Goal: Task Accomplishment & Management: Use online tool/utility

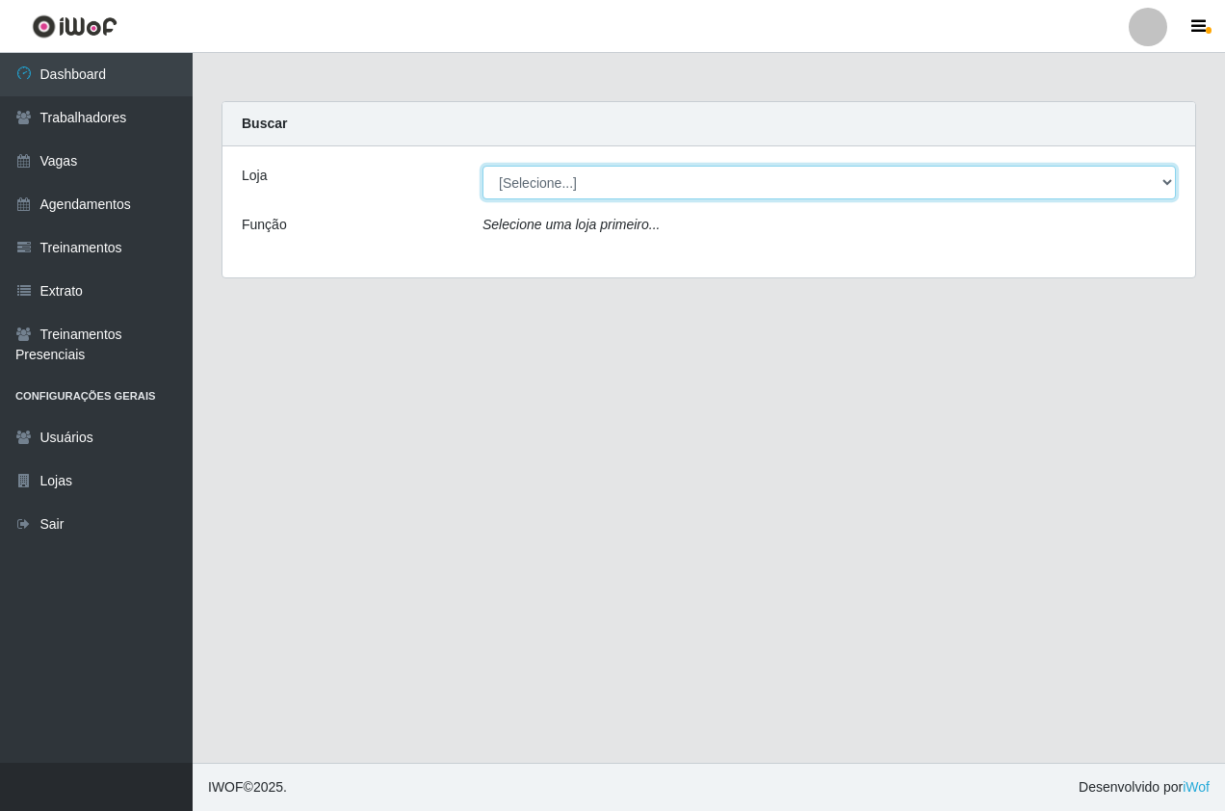
click at [561, 176] on select "[Selecione...] Pizza Nostra" at bounding box center [828, 183] width 693 height 34
select select "337"
click at [482, 166] on select "[Selecione...] Pizza Nostra" at bounding box center [828, 183] width 693 height 34
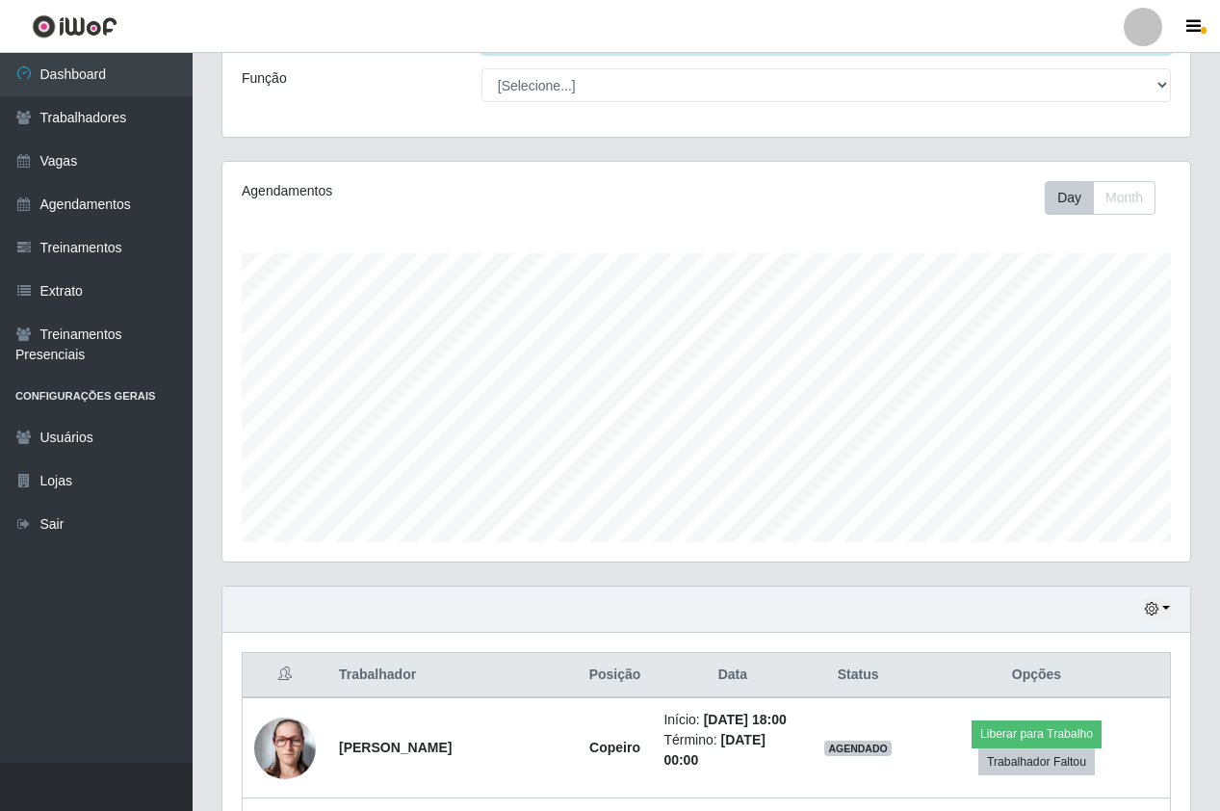
scroll to position [297, 0]
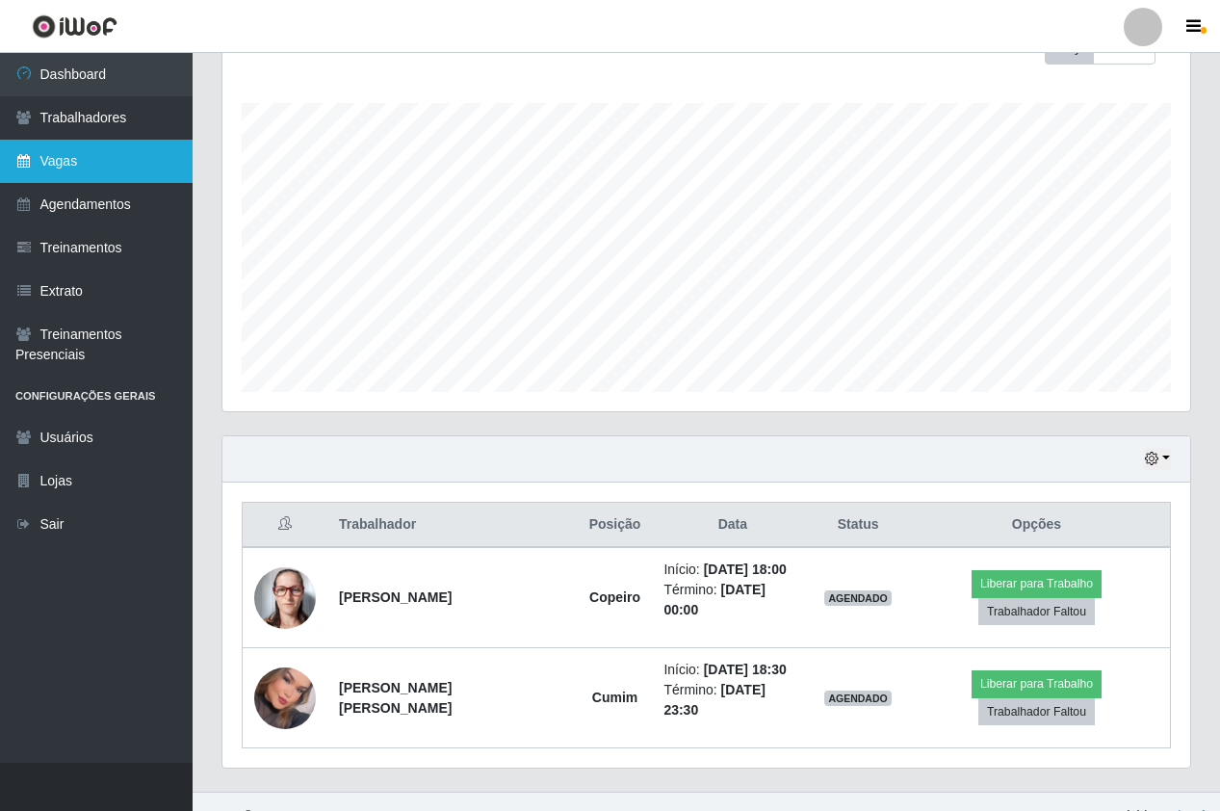
click at [47, 171] on link "Vagas" at bounding box center [96, 161] width 193 height 43
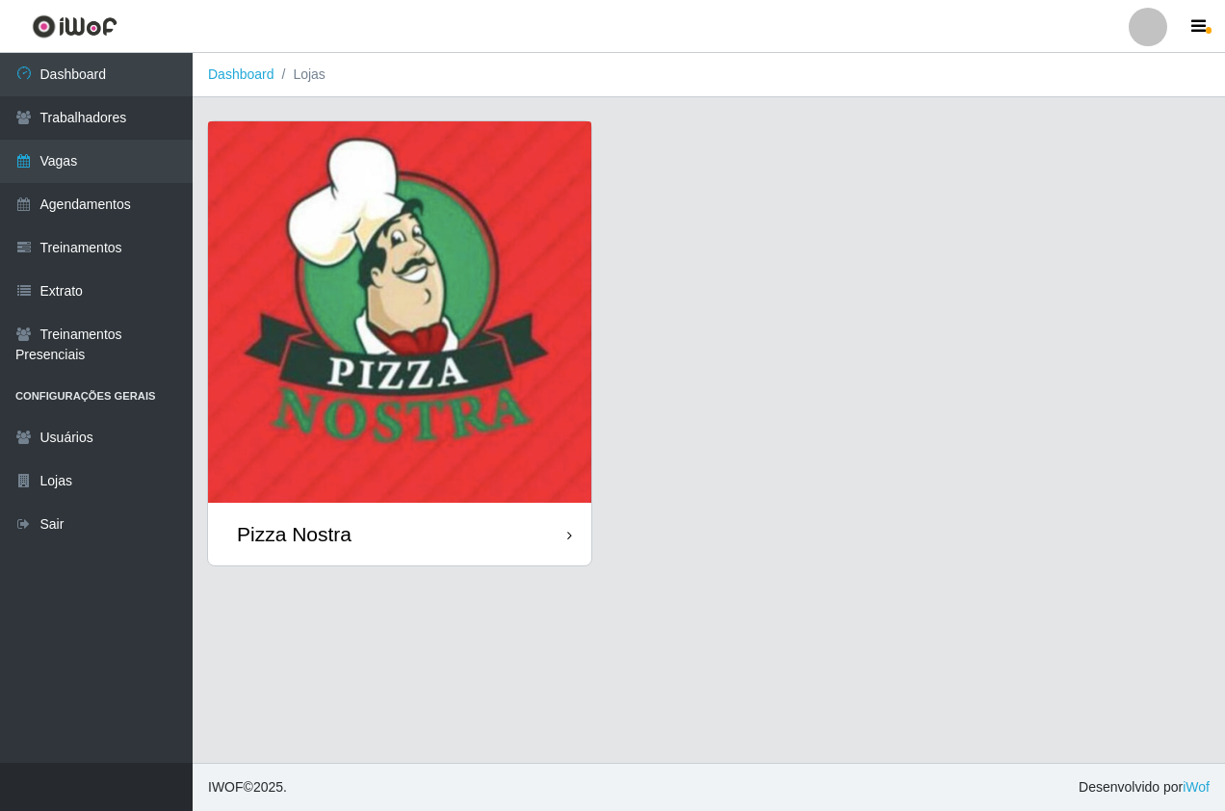
click at [273, 177] on img at bounding box center [399, 311] width 383 height 381
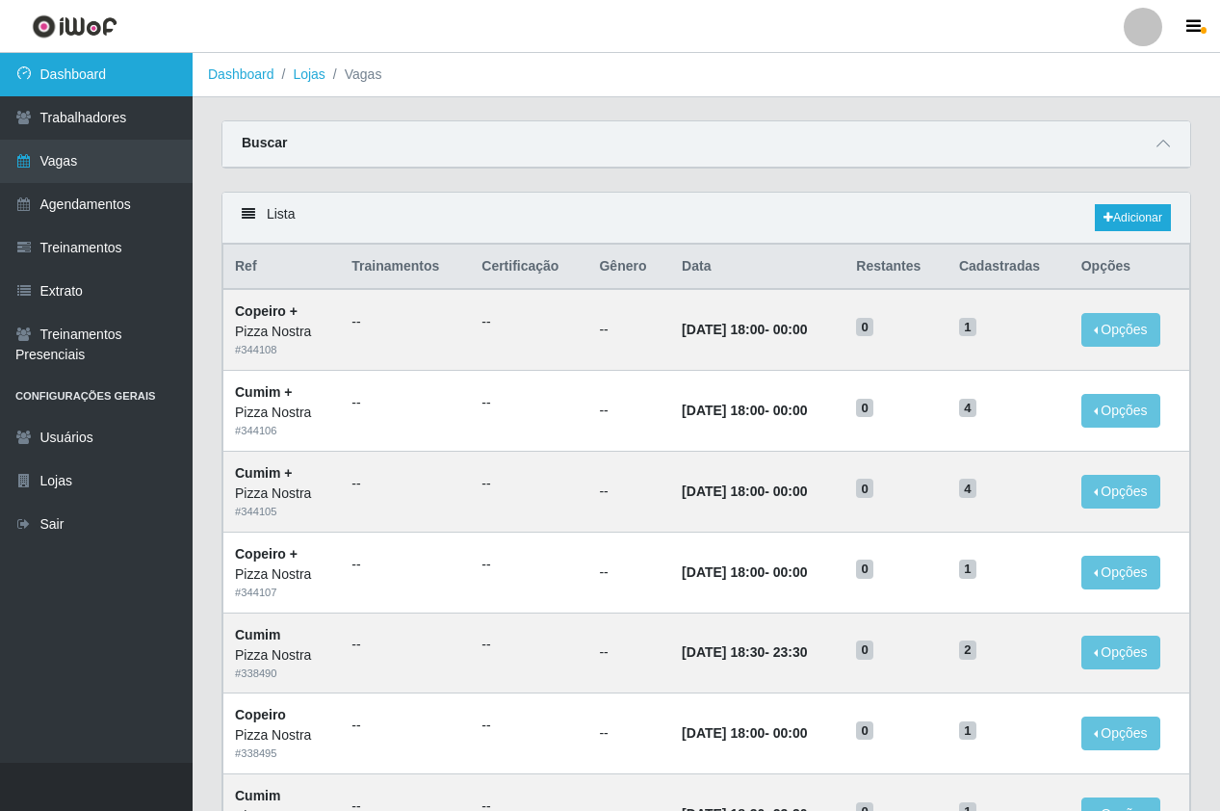
click at [95, 61] on link "Dashboard" at bounding box center [96, 74] width 193 height 43
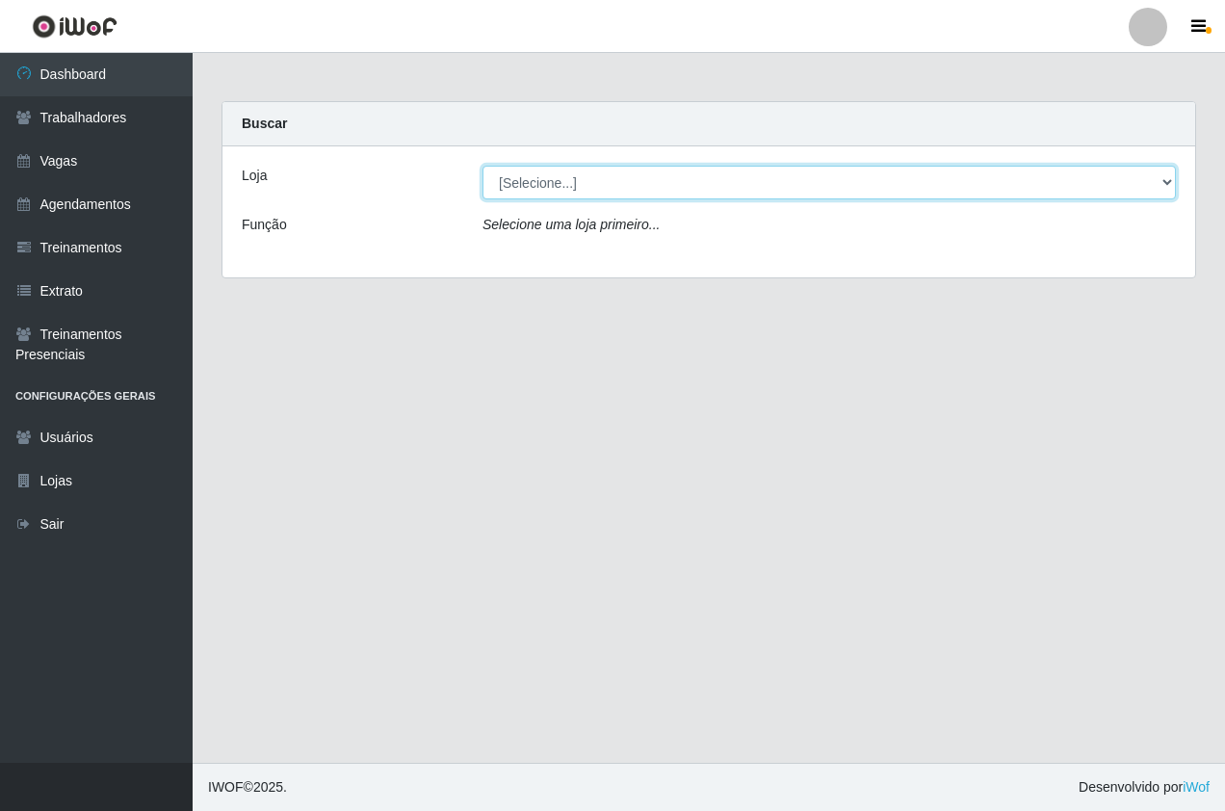
click at [590, 198] on select "[Selecione...] Pizza Nostra" at bounding box center [828, 183] width 693 height 34
select select "337"
click at [482, 166] on select "[Selecione...] Pizza Nostra" at bounding box center [828, 183] width 693 height 34
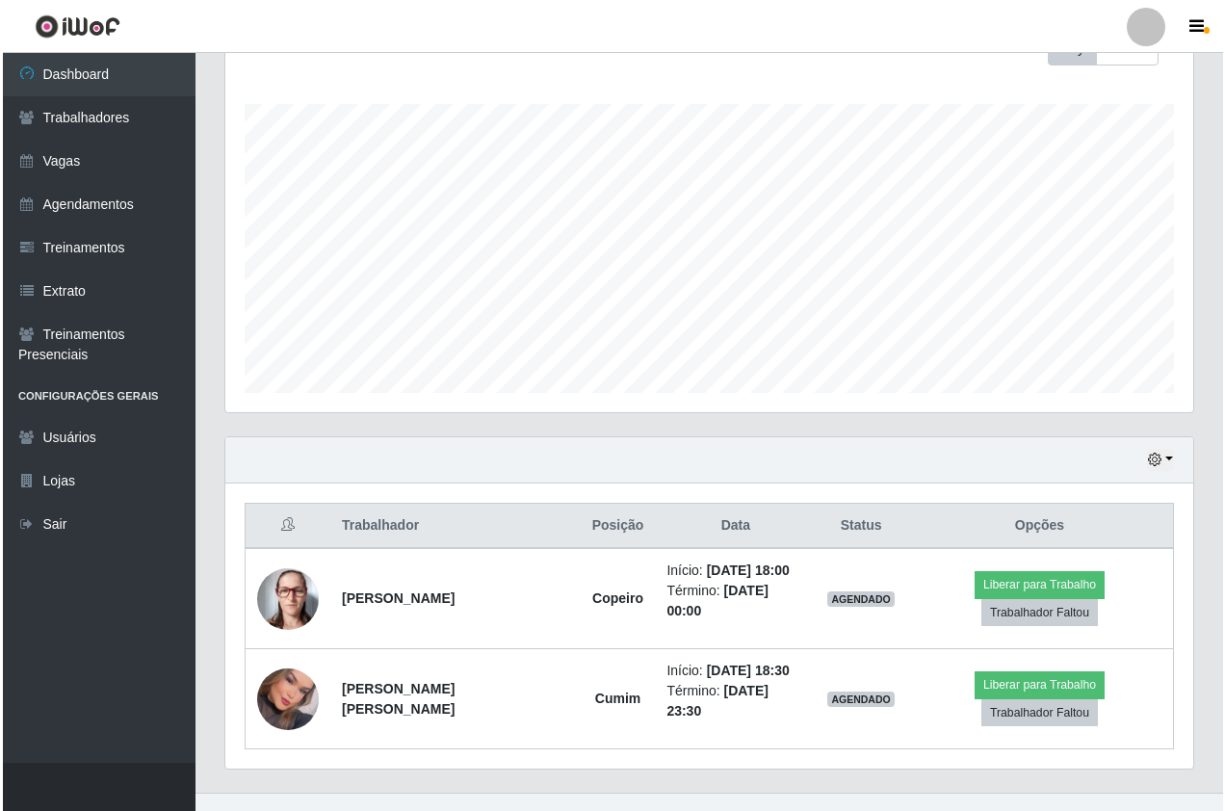
scroll to position [297, 0]
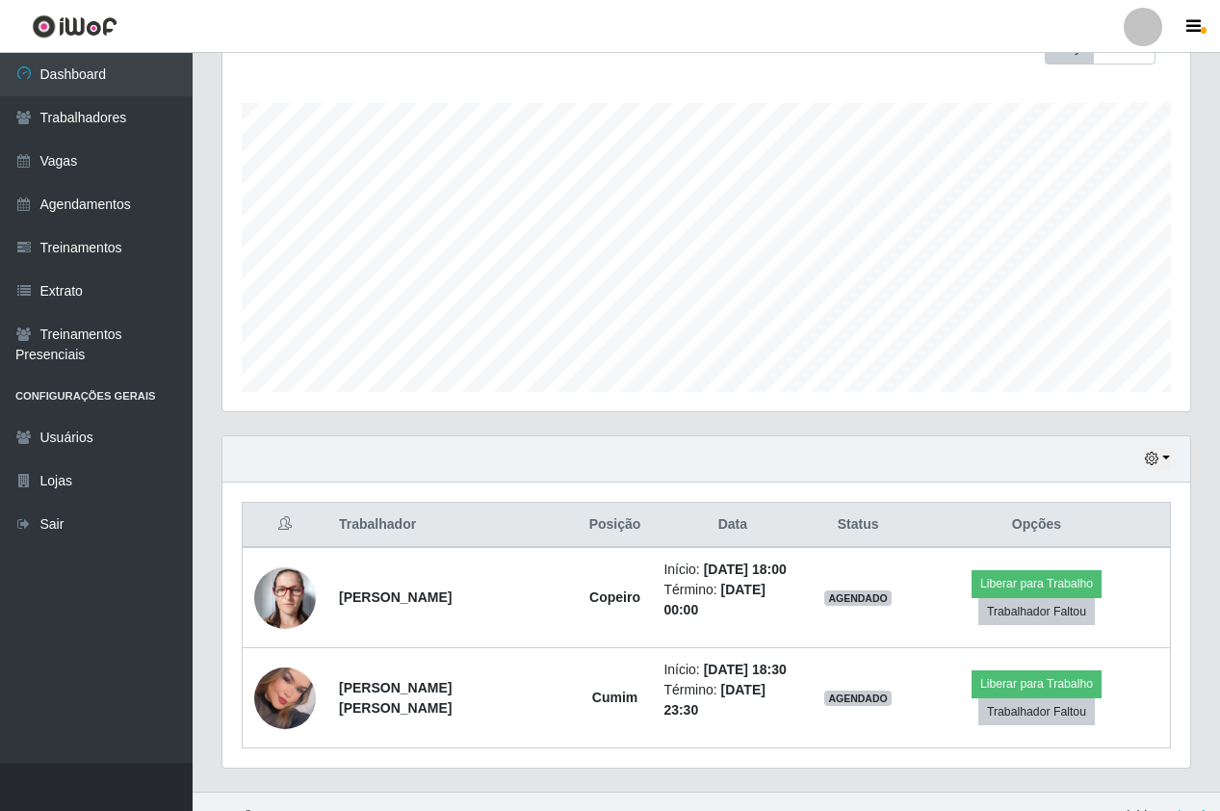
click at [990, 791] on footer "IWOF © 2025 . Desenvolvido por iWof" at bounding box center [706, 815] width 1027 height 48
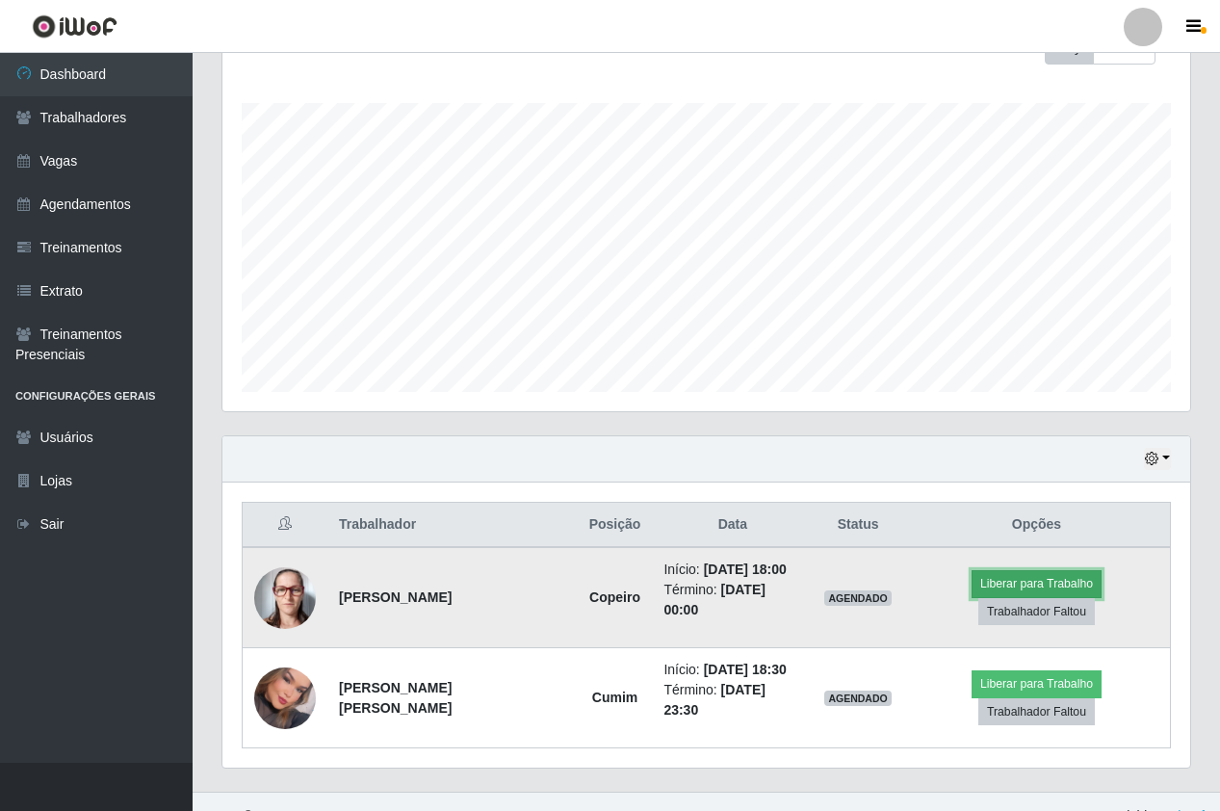
click at [971, 589] on button "Liberar para Trabalho" at bounding box center [1036, 583] width 130 height 27
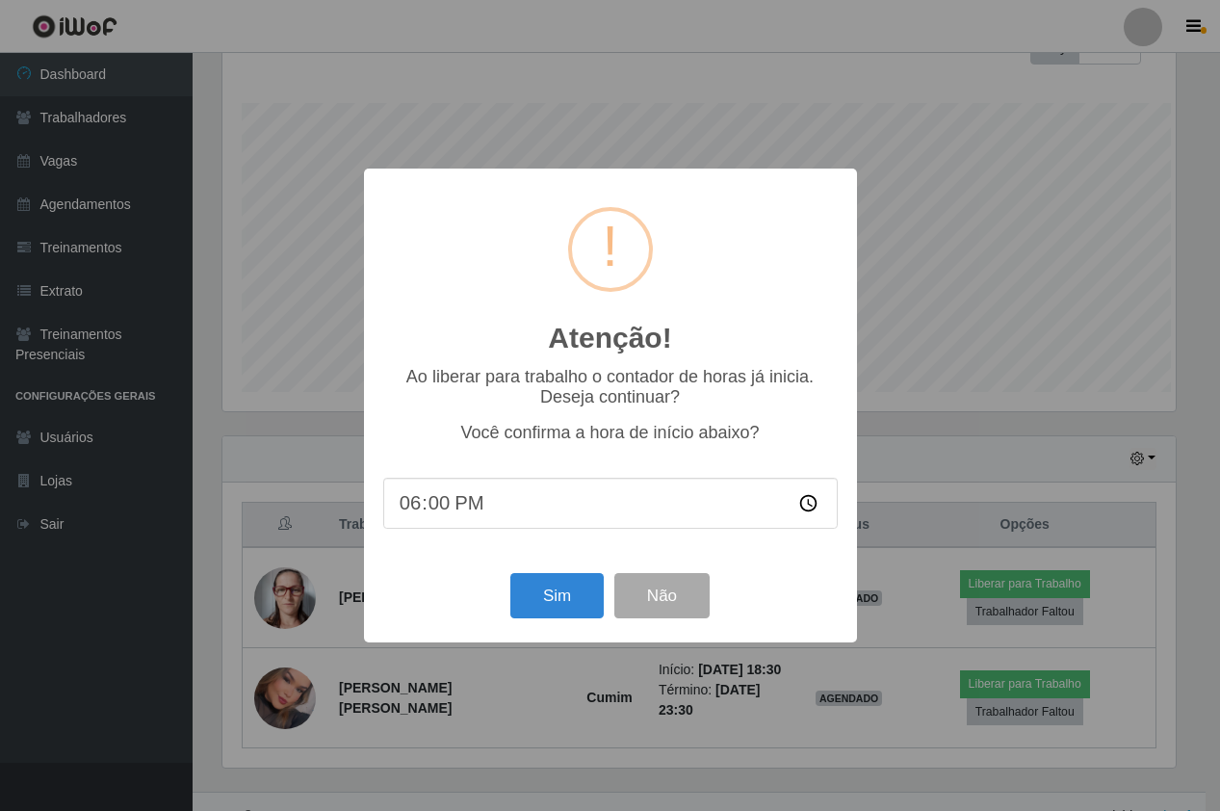
scroll to position [400, 958]
click at [551, 603] on button "Sim" at bounding box center [558, 595] width 93 height 45
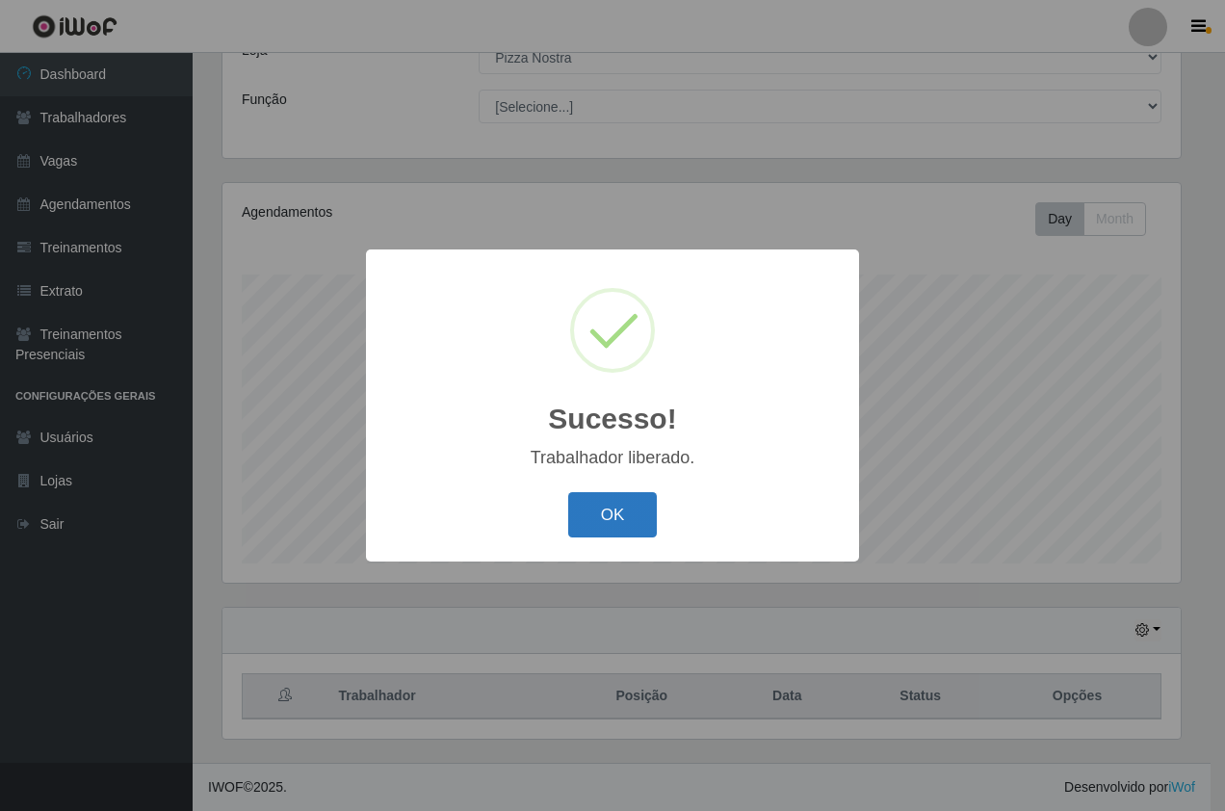
click at [579, 517] on button "OK" at bounding box center [613, 514] width 90 height 45
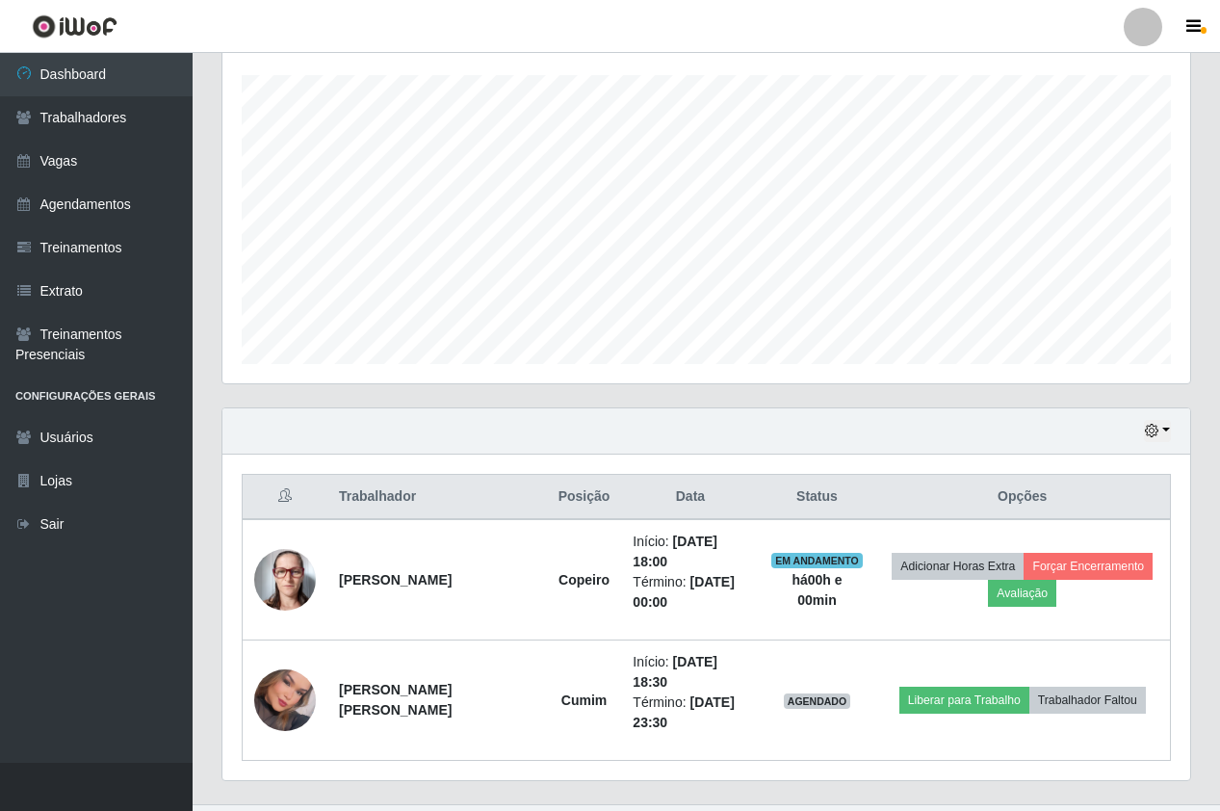
scroll to position [325, 0]
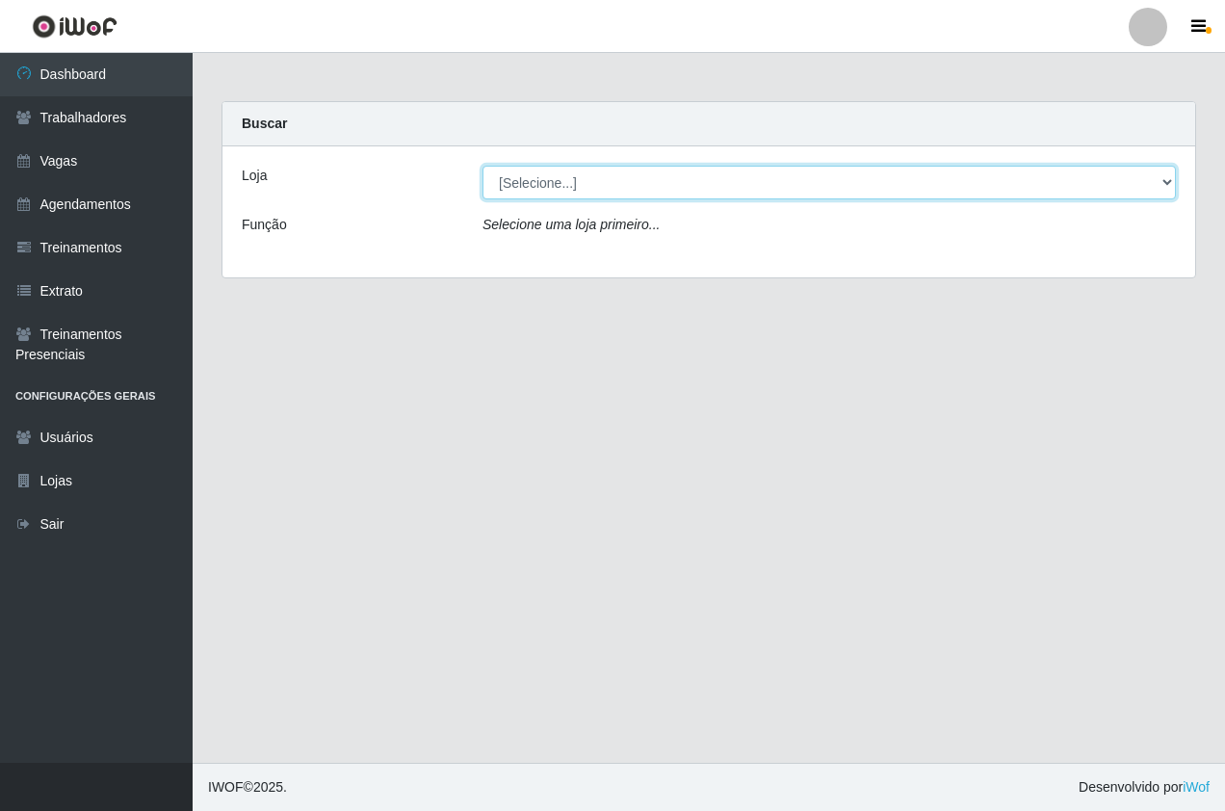
drag, startPoint x: 564, startPoint y: 181, endPoint x: 567, endPoint y: 194, distance: 12.8
click at [564, 181] on select "[Selecione...] Pizza Nostra" at bounding box center [828, 183] width 693 height 34
select select "337"
click at [482, 166] on select "[Selecione...] Pizza Nostra" at bounding box center [828, 183] width 693 height 34
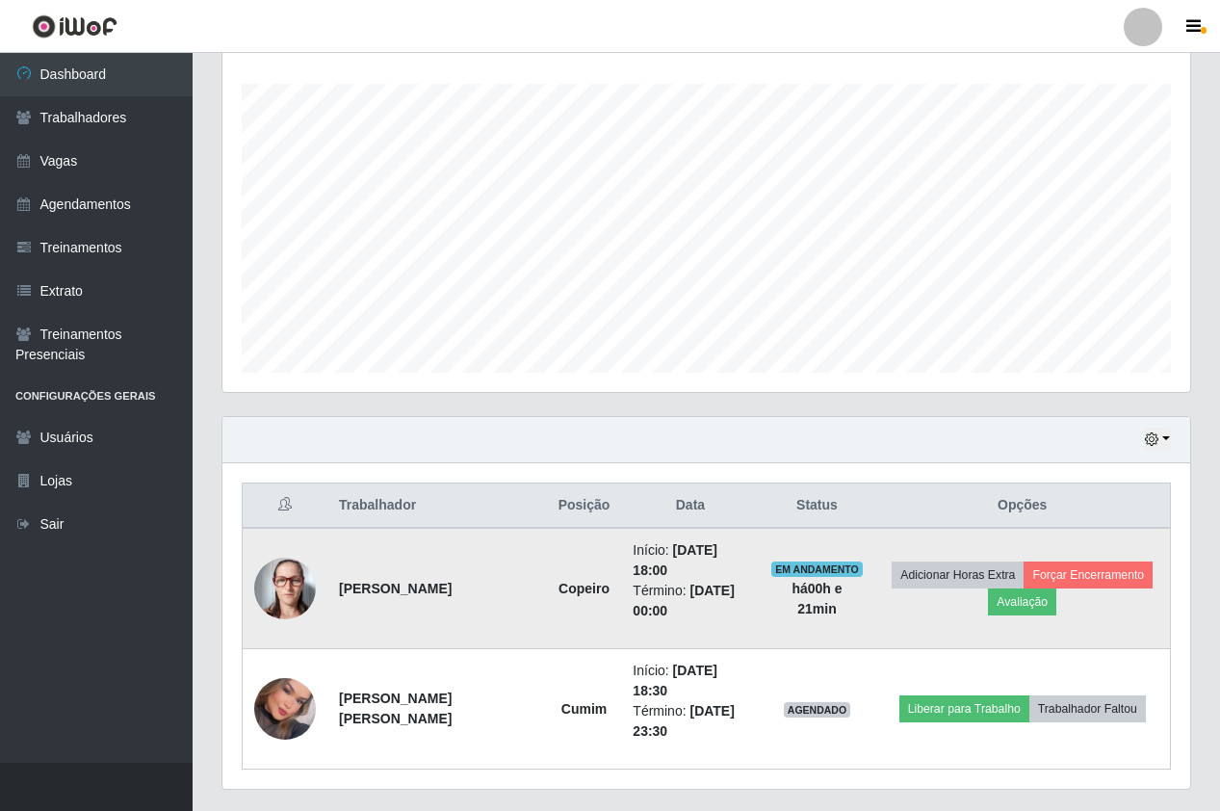
scroll to position [325, 0]
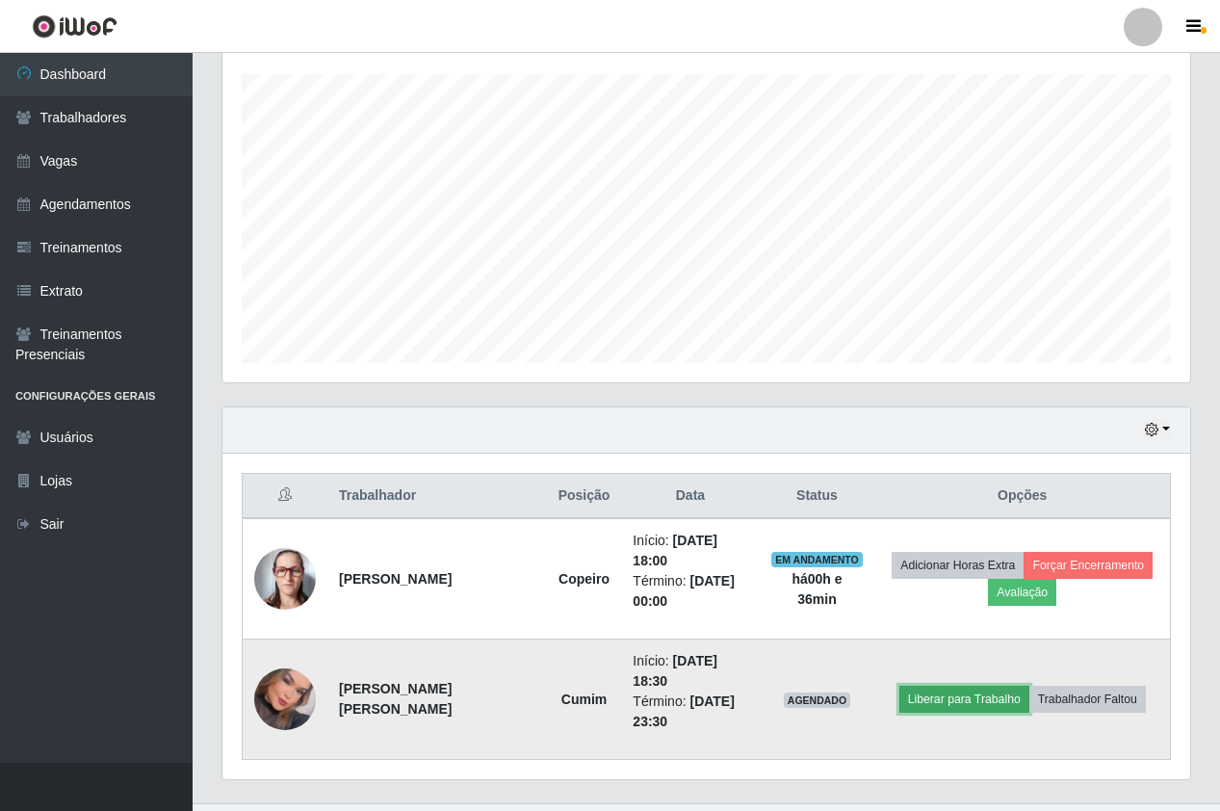
click at [989, 685] on button "Liberar para Trabalho" at bounding box center [964, 698] width 130 height 27
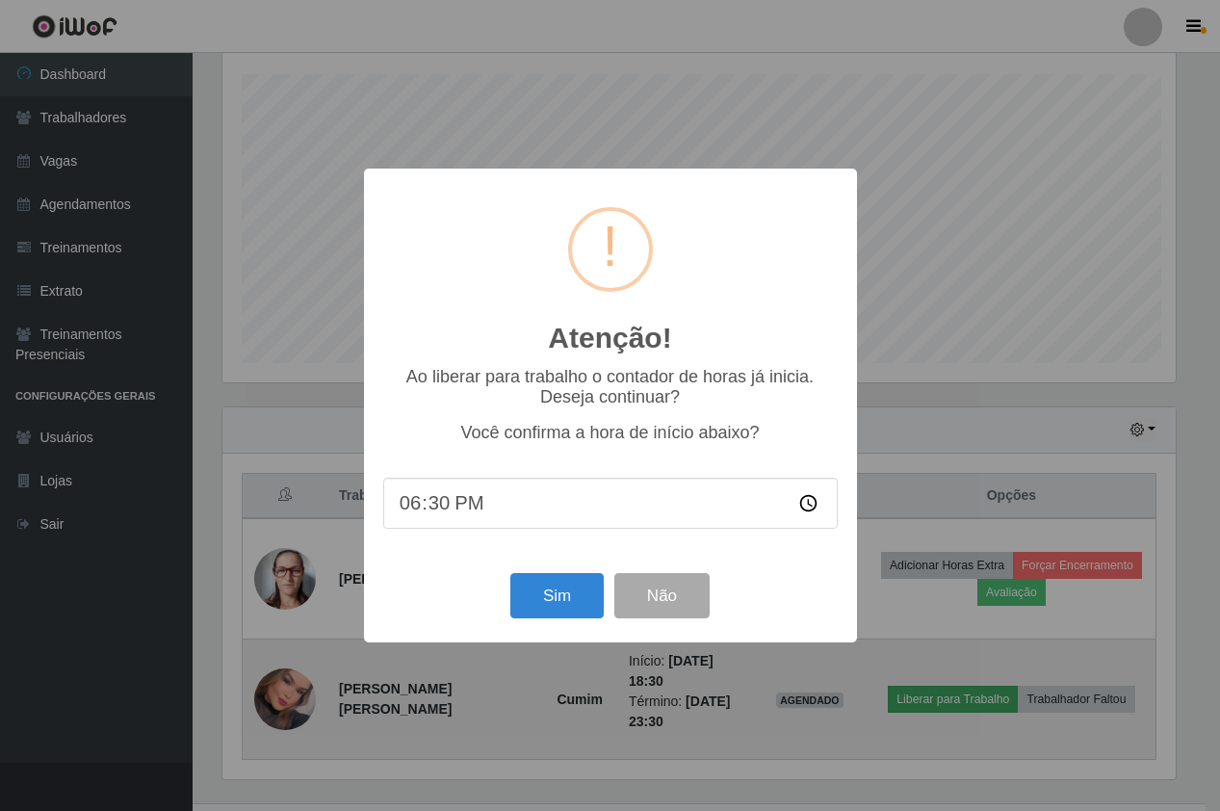
scroll to position [400, 958]
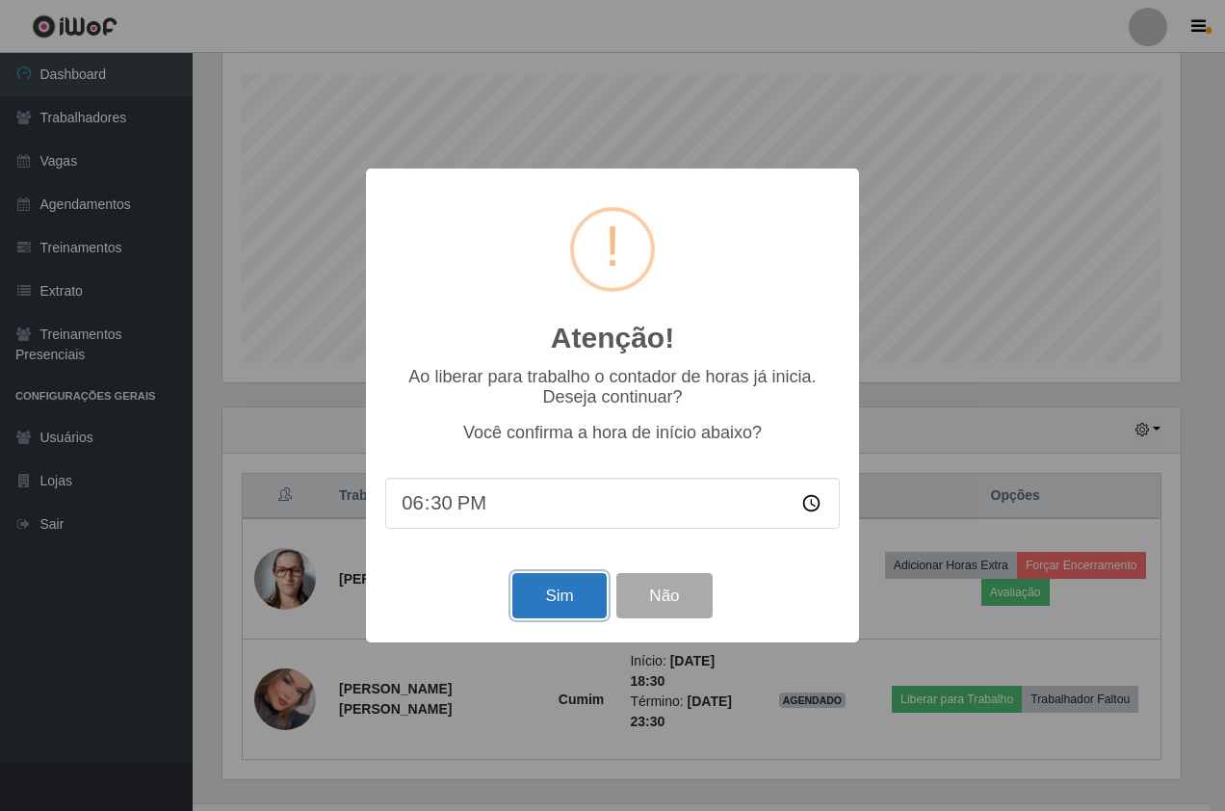
click at [544, 587] on button "Sim" at bounding box center [558, 595] width 93 height 45
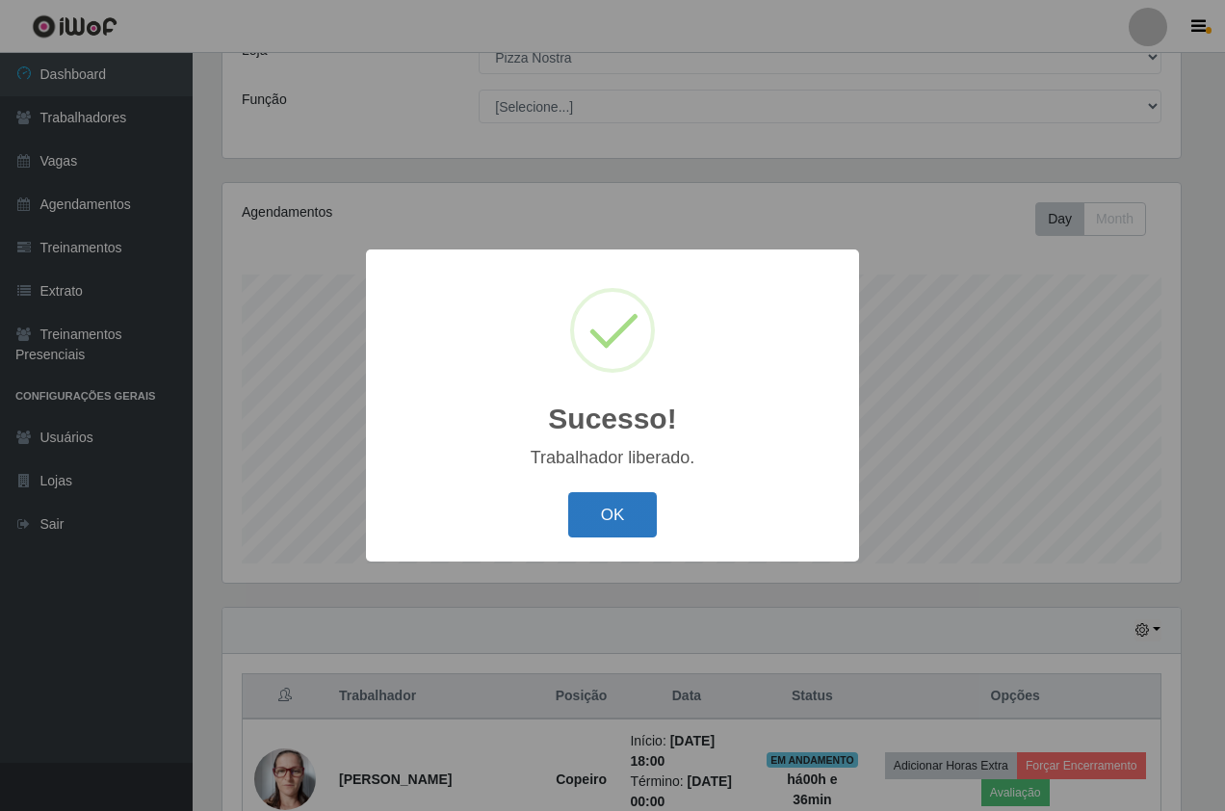
click at [578, 535] on button "OK" at bounding box center [613, 514] width 90 height 45
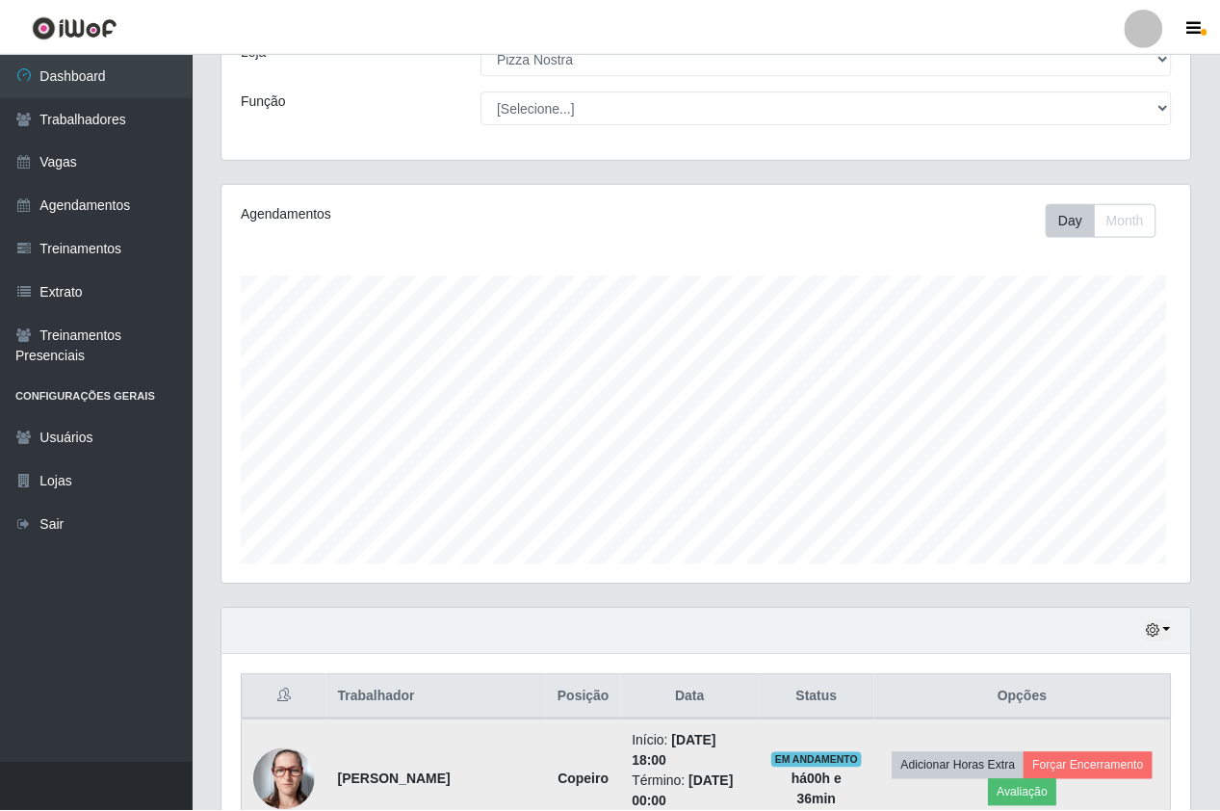
scroll to position [400, 968]
